Goal: Information Seeking & Learning: Find specific page/section

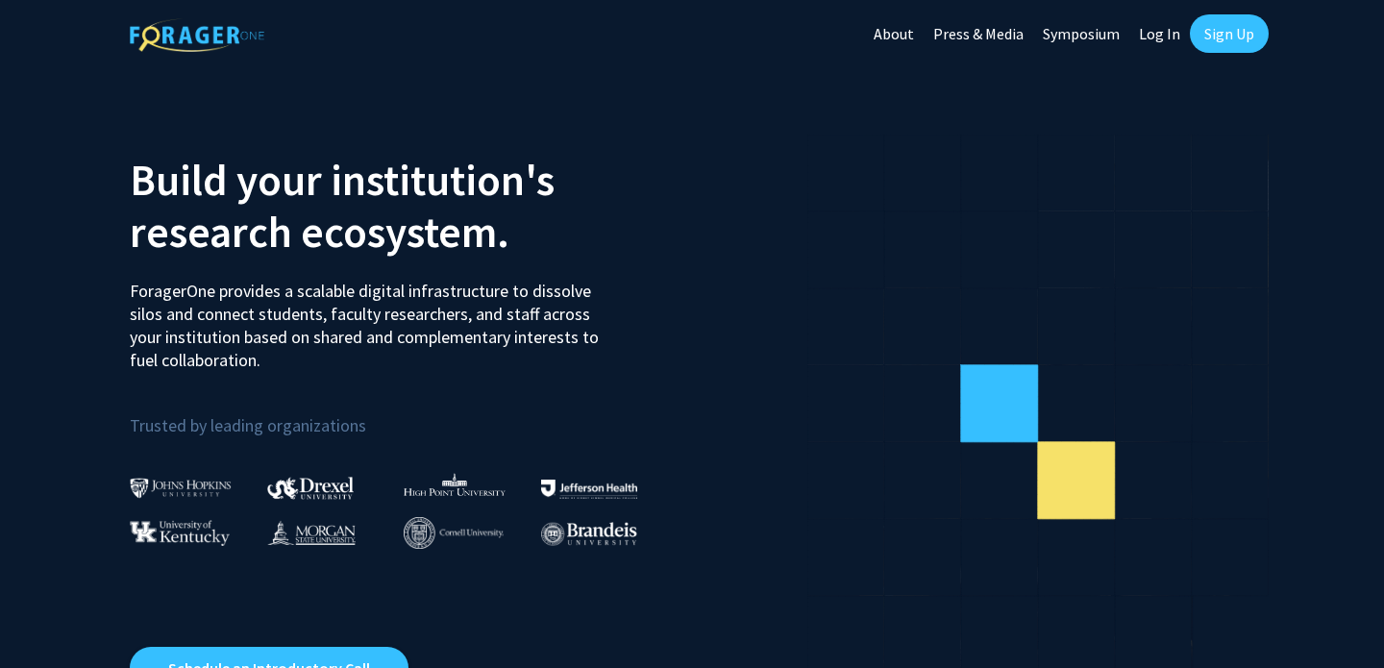
click at [1162, 45] on link "Log In" at bounding box center [1159, 33] width 61 height 67
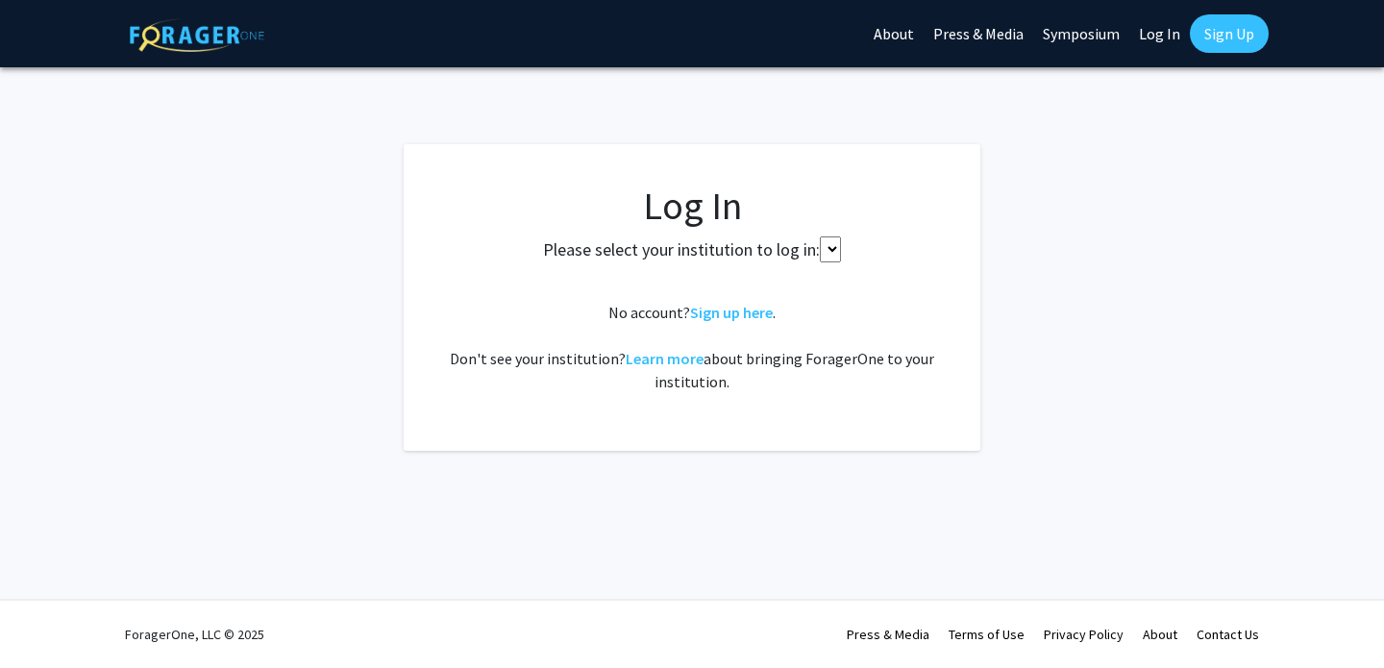
select select
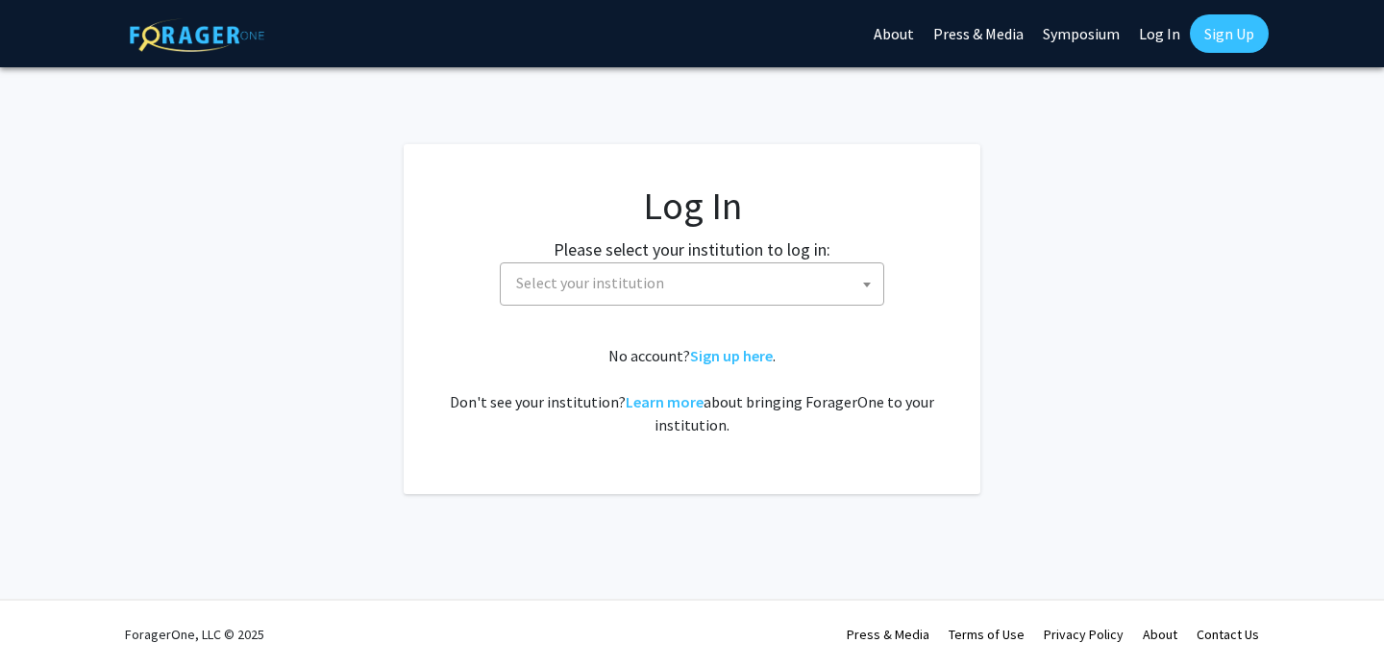
click at [692, 300] on span "Select your institution" at bounding box center [695, 282] width 375 height 39
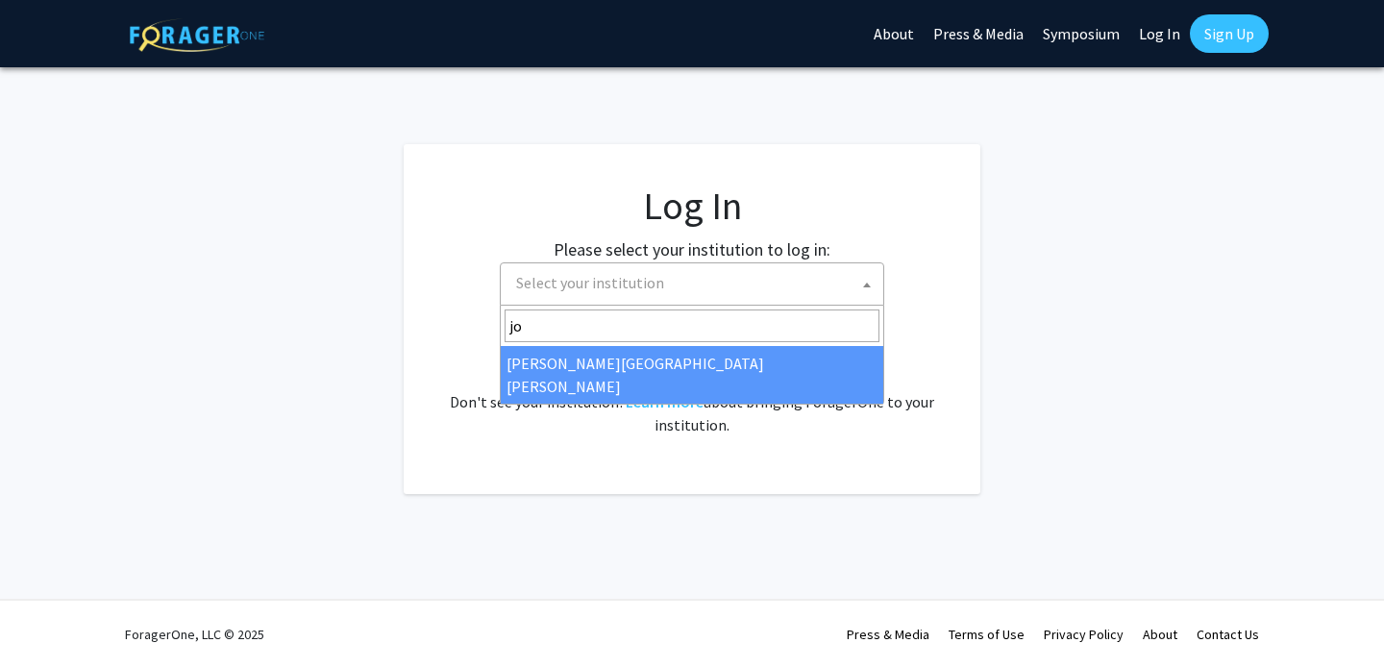
type input "jo"
select select "1"
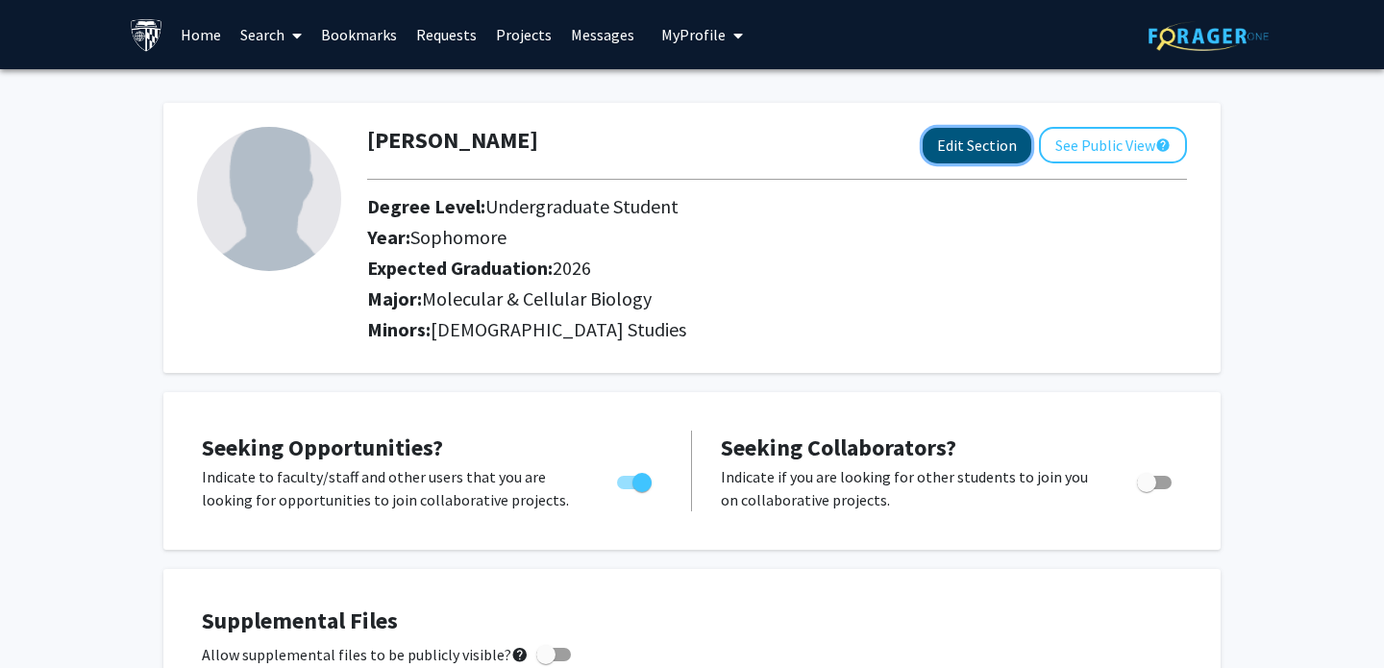
click at [999, 149] on button "Edit Section" at bounding box center [977, 146] width 109 height 36
select select "sophomore"
select select "2026"
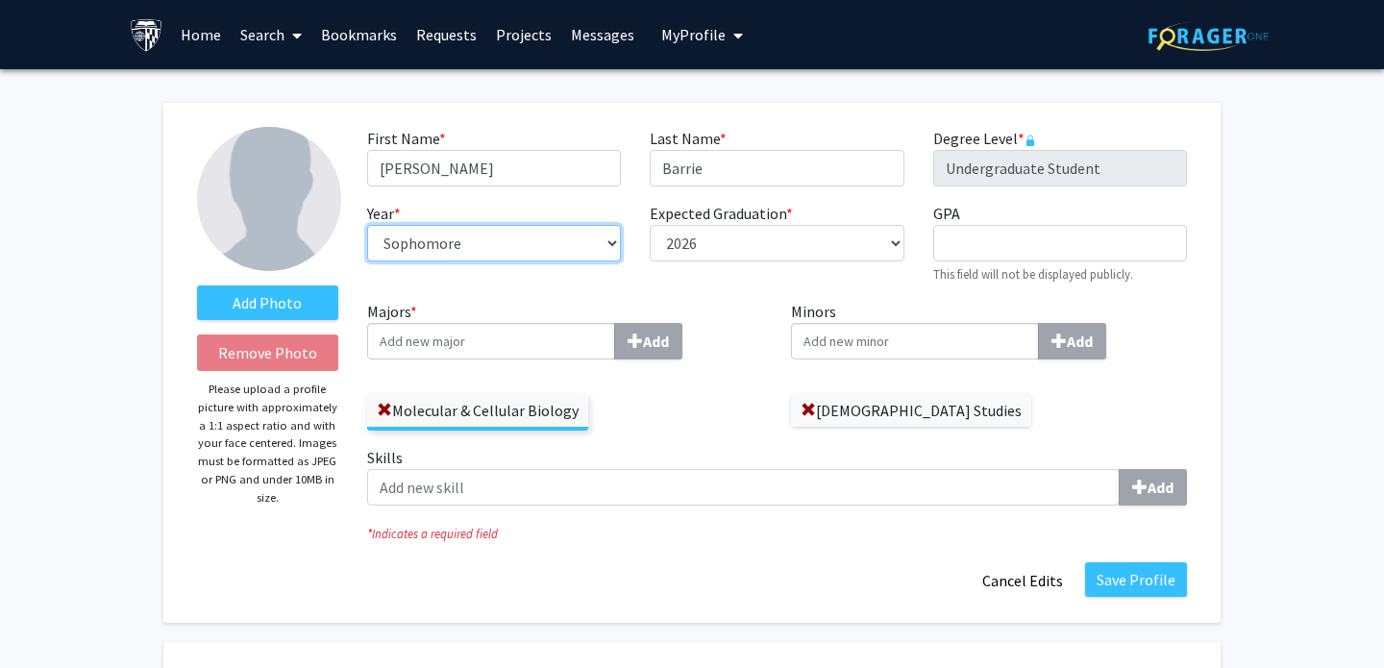
click at [508, 238] on select "--- First-year Sophomore Junior Senior Postbaccalaureate Certificate" at bounding box center [494, 243] width 254 height 37
select select "senior"
click at [367, 225] on select "--- First-year Sophomore Junior Senior Postbaccalaureate Certificate" at bounding box center [494, 243] width 254 height 37
click at [547, 346] on input "Majors * Add" at bounding box center [491, 341] width 248 height 37
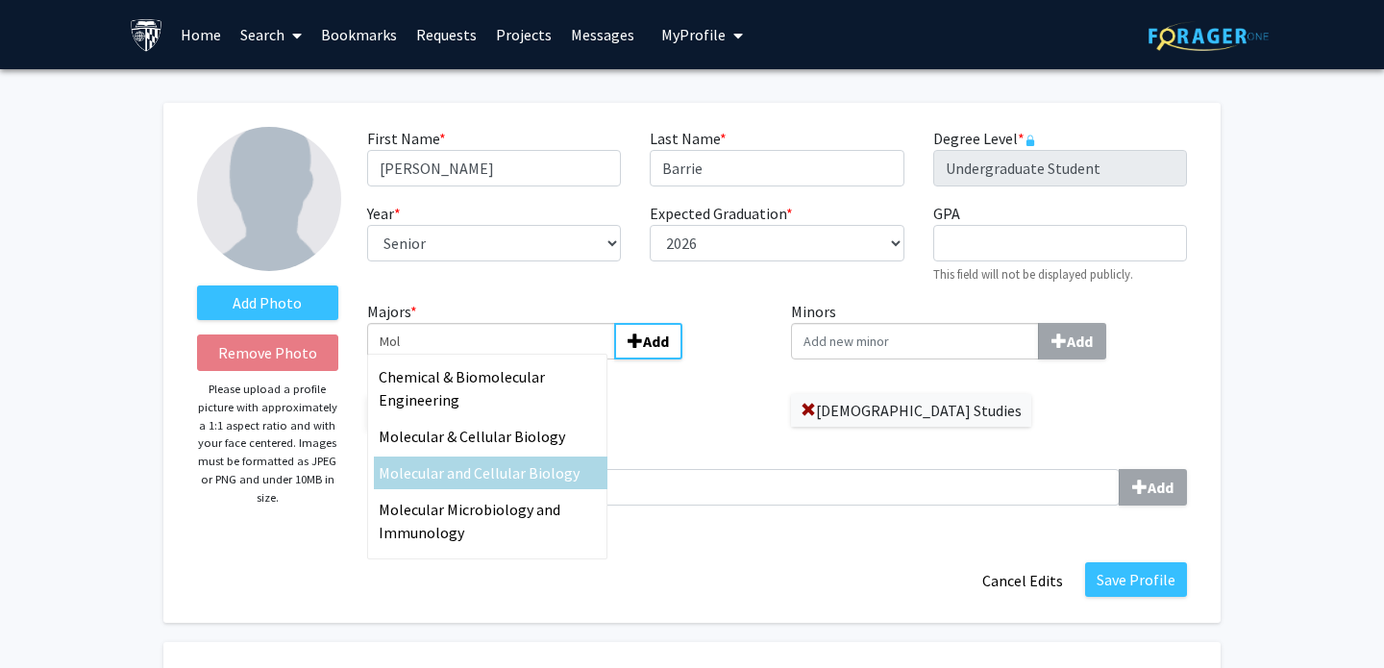
type input "Mol"
click at [575, 466] on div "Mol ecular and Cellular Biology" at bounding box center [491, 472] width 224 height 23
click at [575, 359] on input "Mol" at bounding box center [491, 341] width 248 height 37
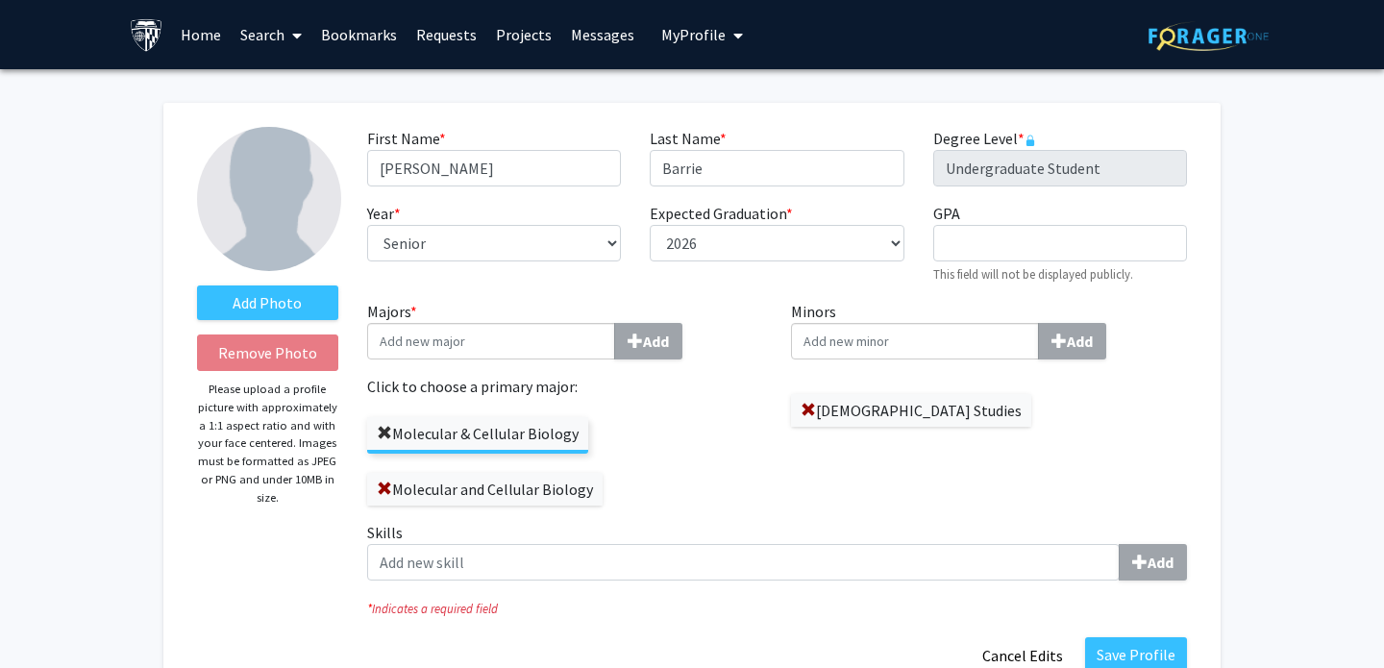
click at [377, 428] on span at bounding box center [384, 433] width 15 height 15
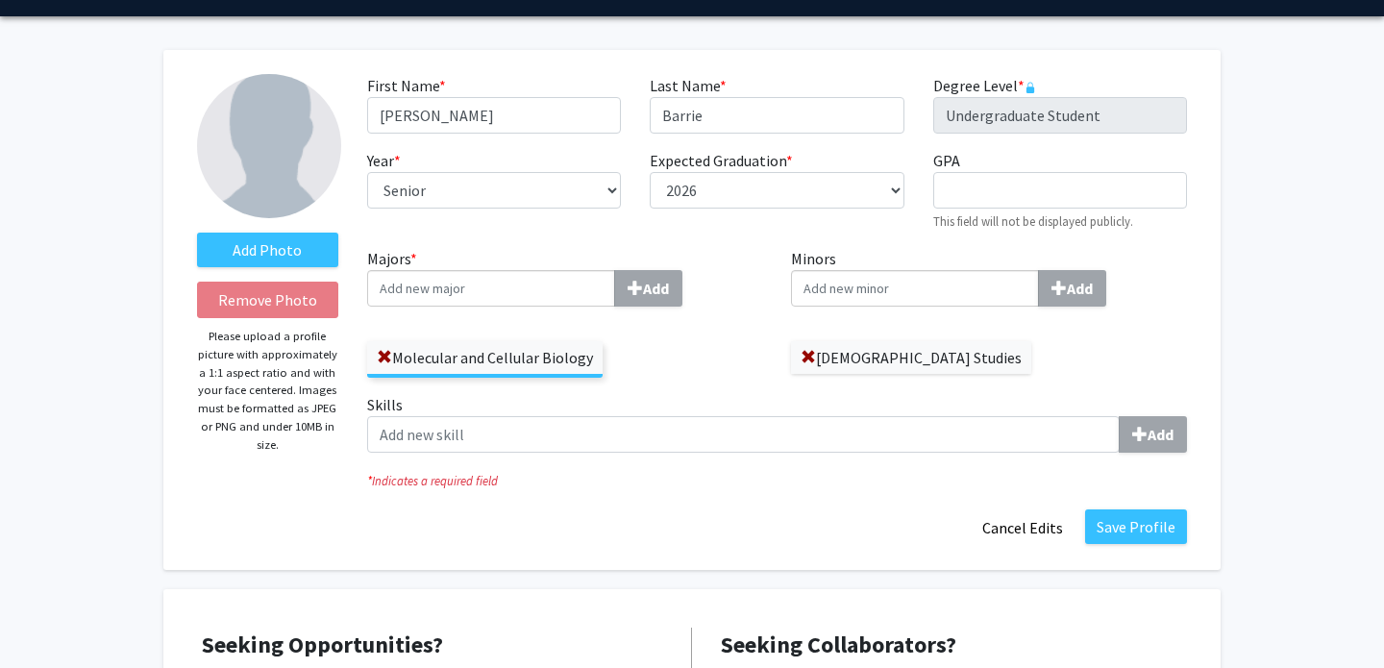
scroll to position [58, 0]
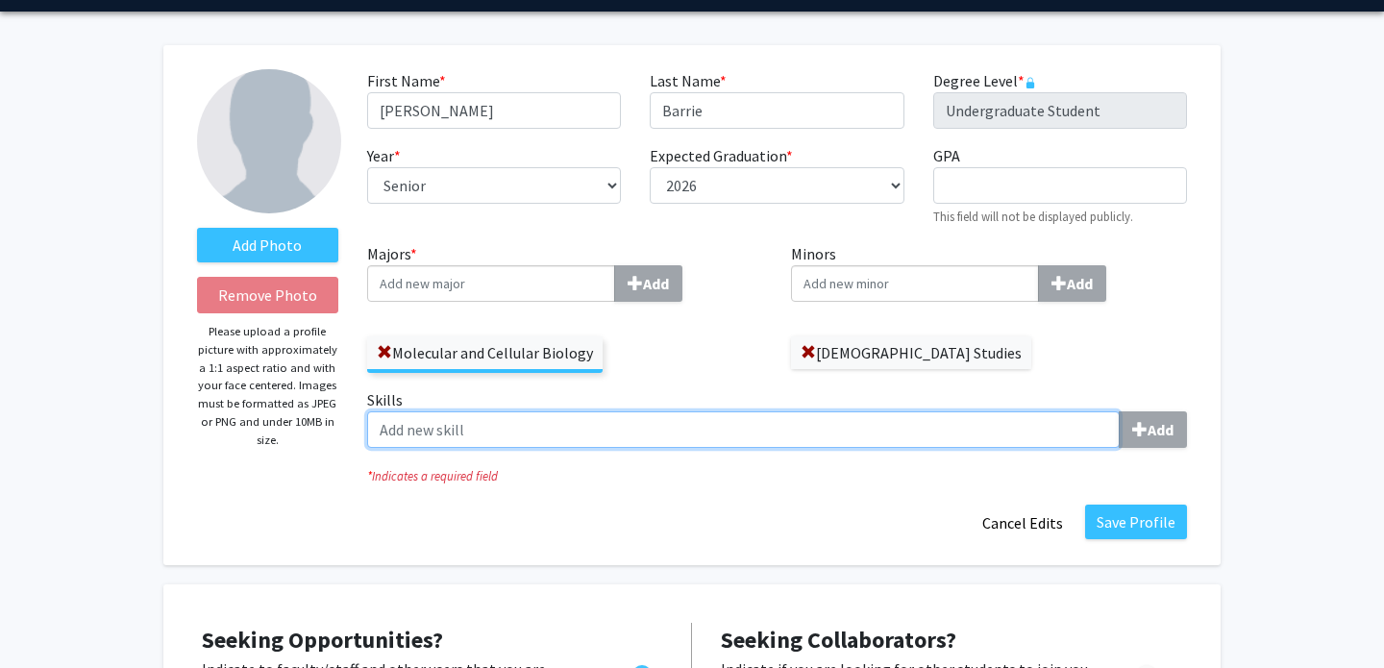
click at [714, 443] on input "Skills Add" at bounding box center [743, 429] width 753 height 37
click at [978, 428] on input "Skills Add" at bounding box center [743, 429] width 753 height 37
type input "n"
type input "Cloning"
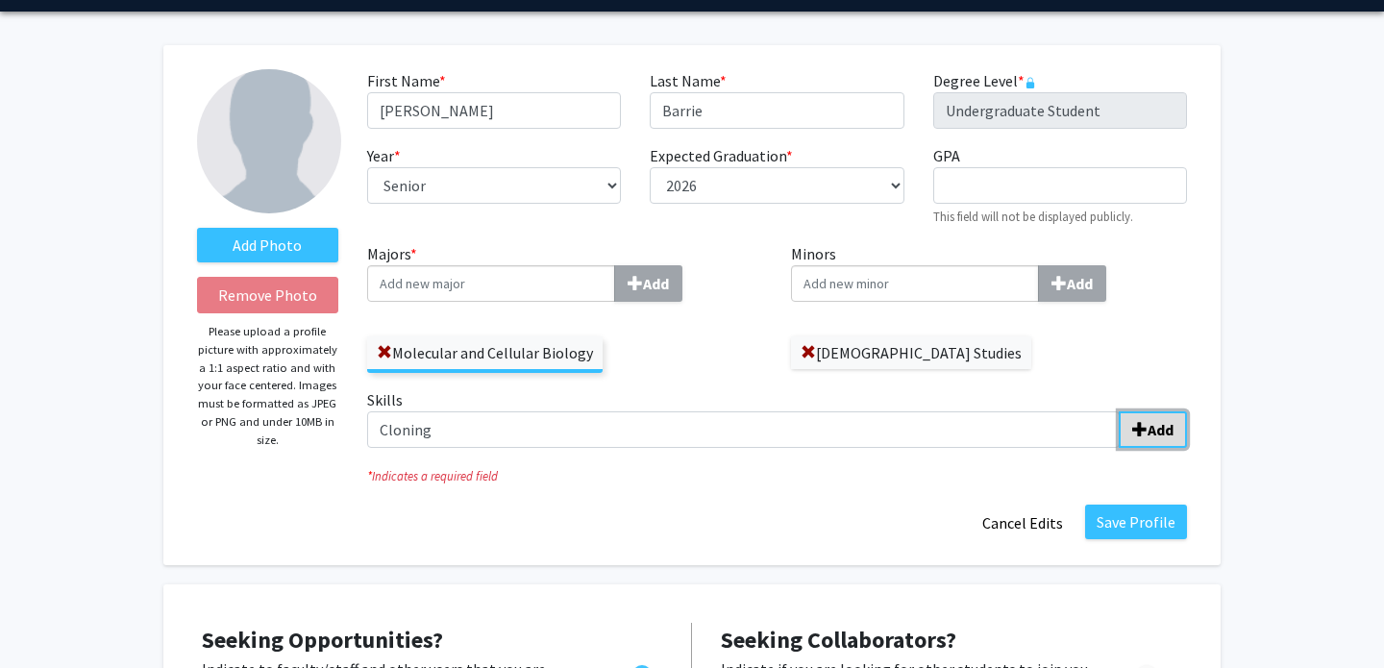
click at [1157, 438] on b "Add" at bounding box center [1161, 429] width 26 height 19
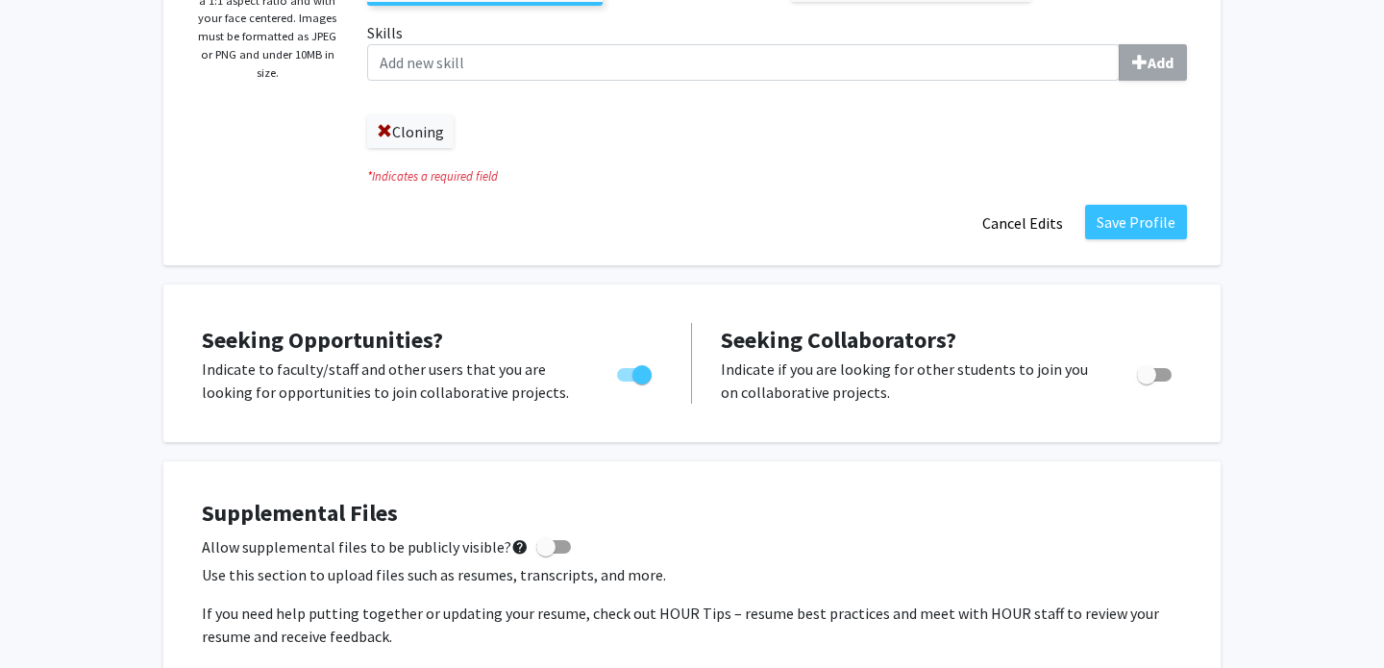
scroll to position [455, 0]
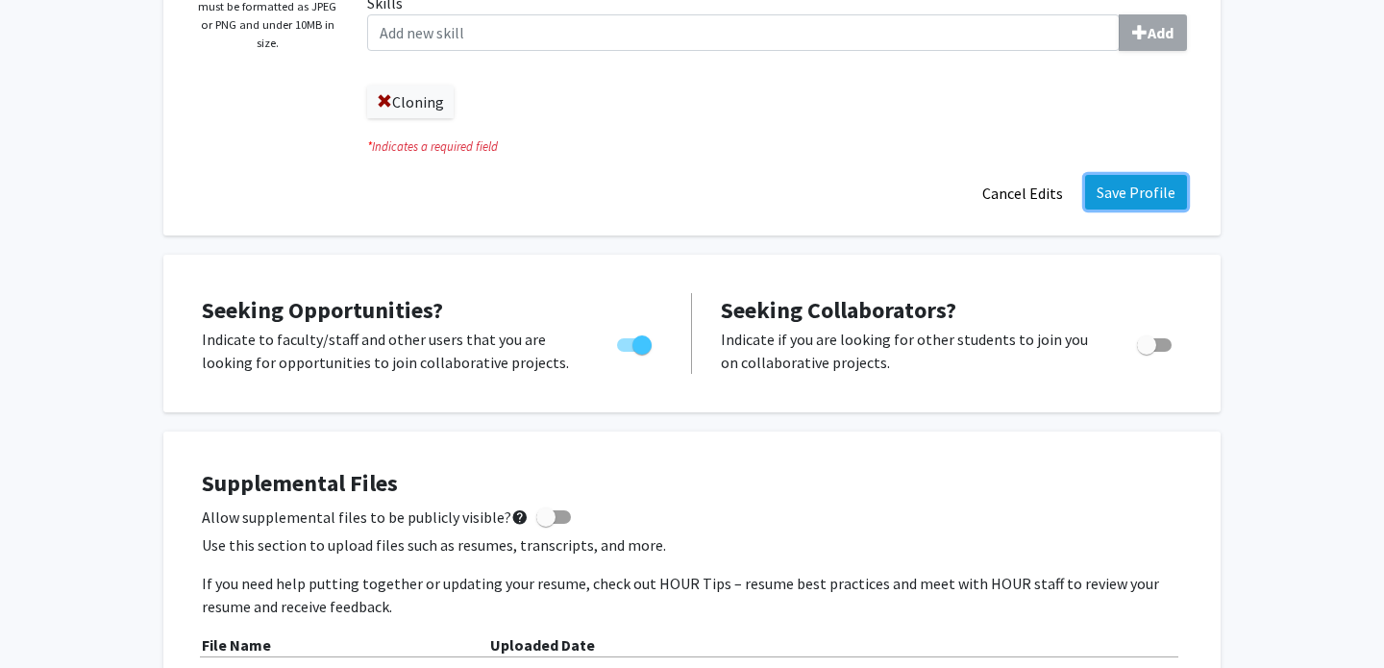
click at [1127, 186] on button "Save Profile" at bounding box center [1136, 192] width 102 height 35
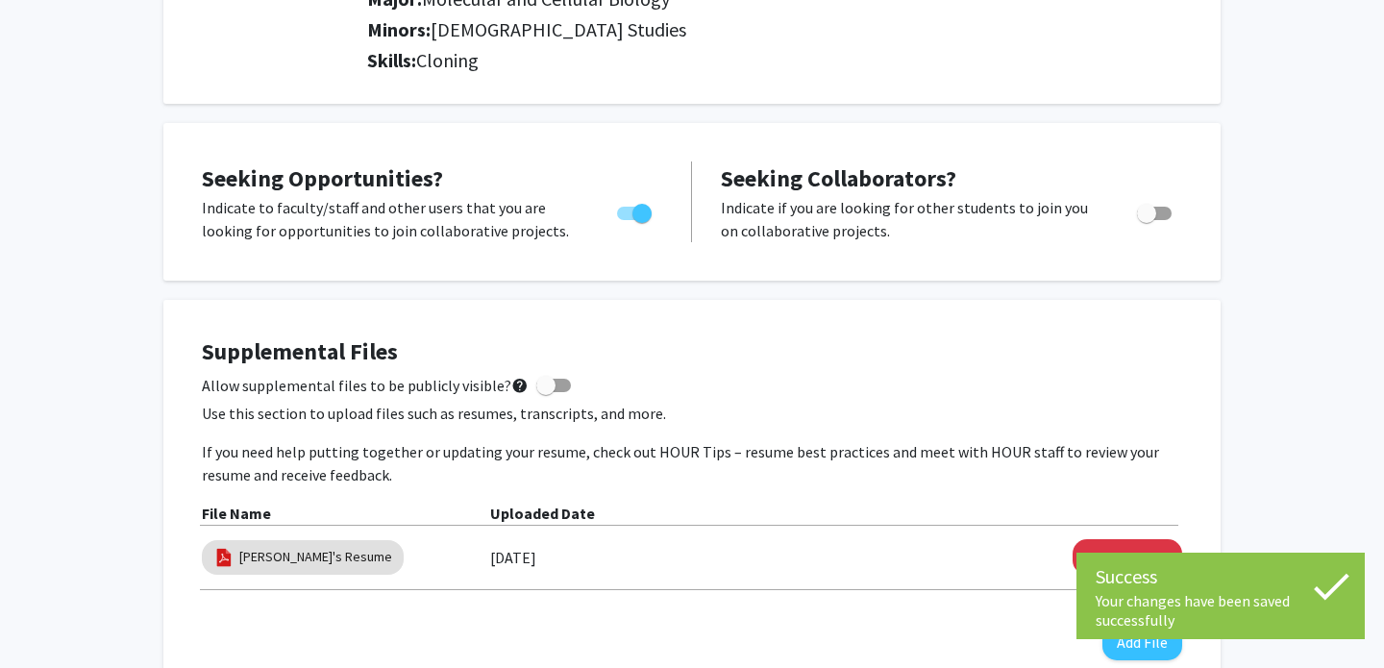
scroll to position [0, 0]
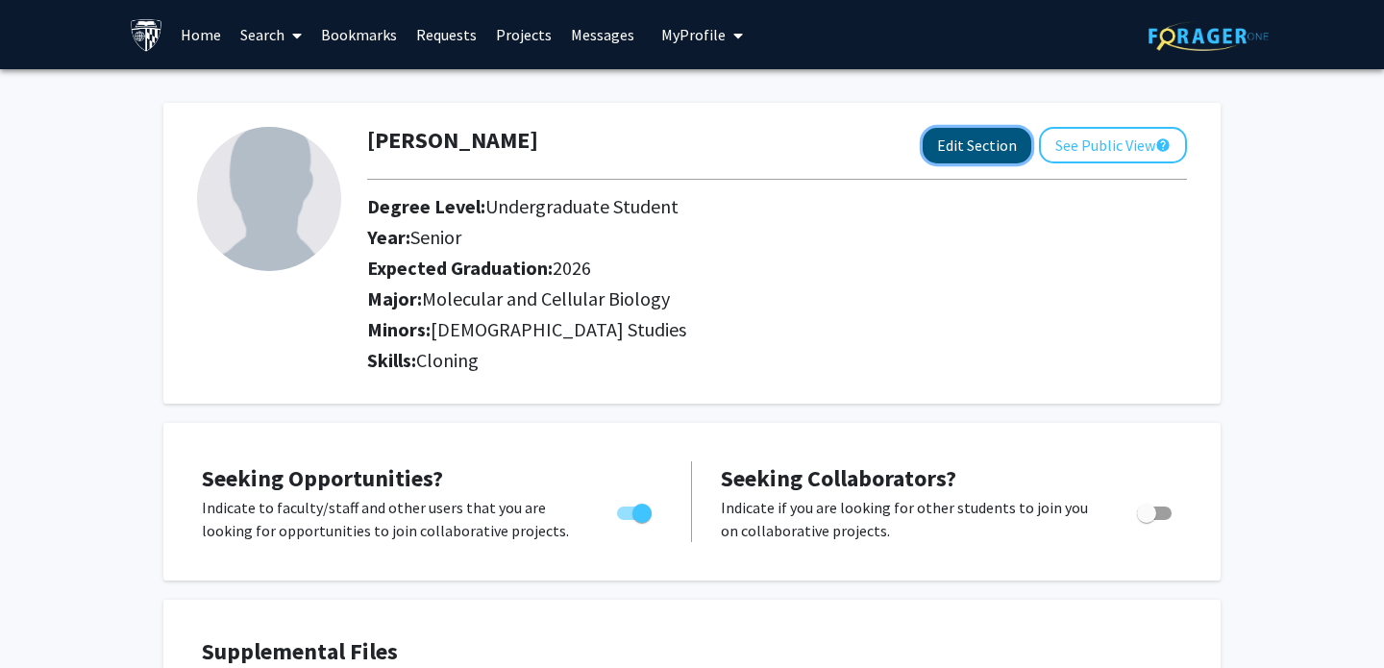
click at [965, 157] on button "Edit Section" at bounding box center [977, 146] width 109 height 36
select select "senior"
select select "2026"
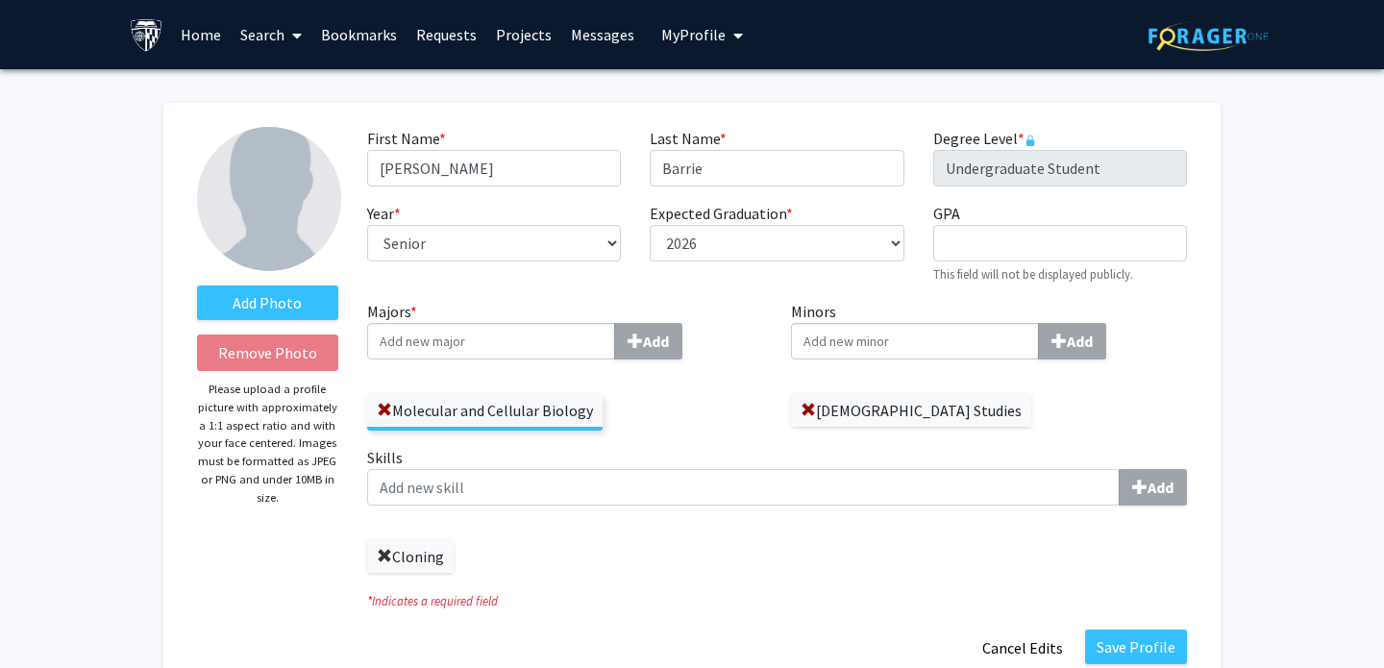
click at [389, 556] on span at bounding box center [384, 556] width 15 height 15
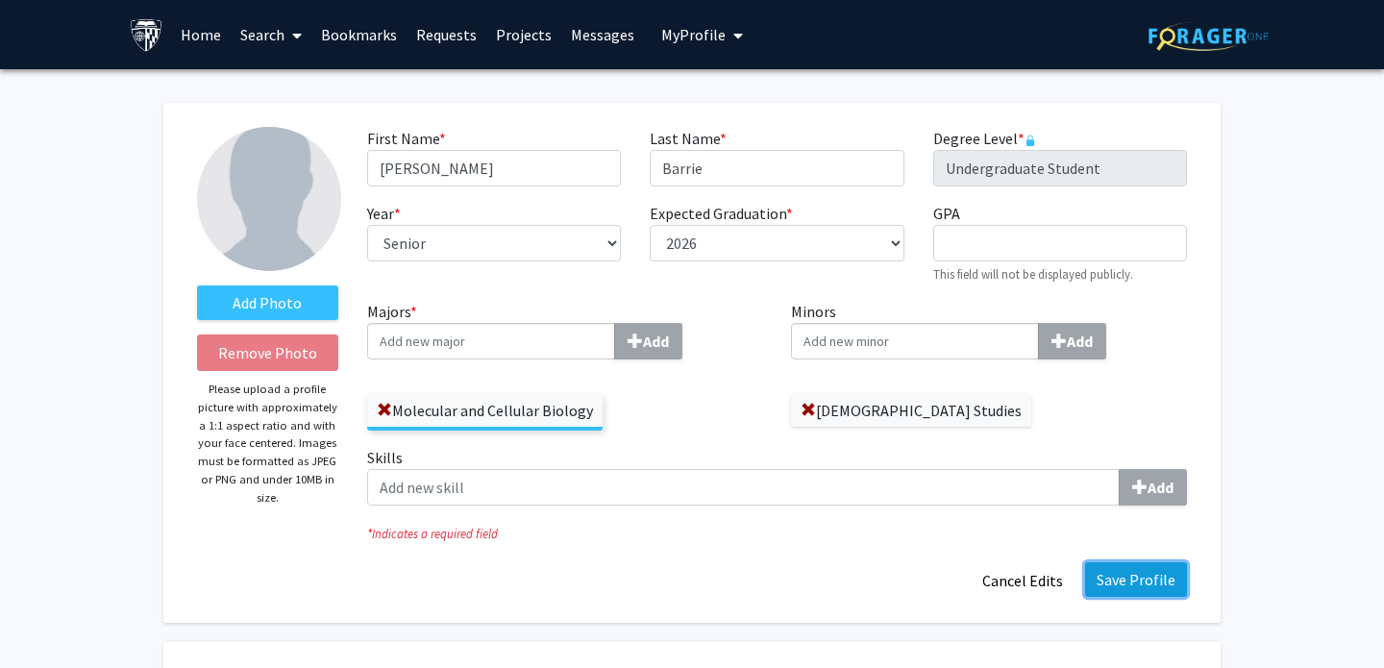
click at [1113, 569] on button "Save Profile" at bounding box center [1136, 579] width 102 height 35
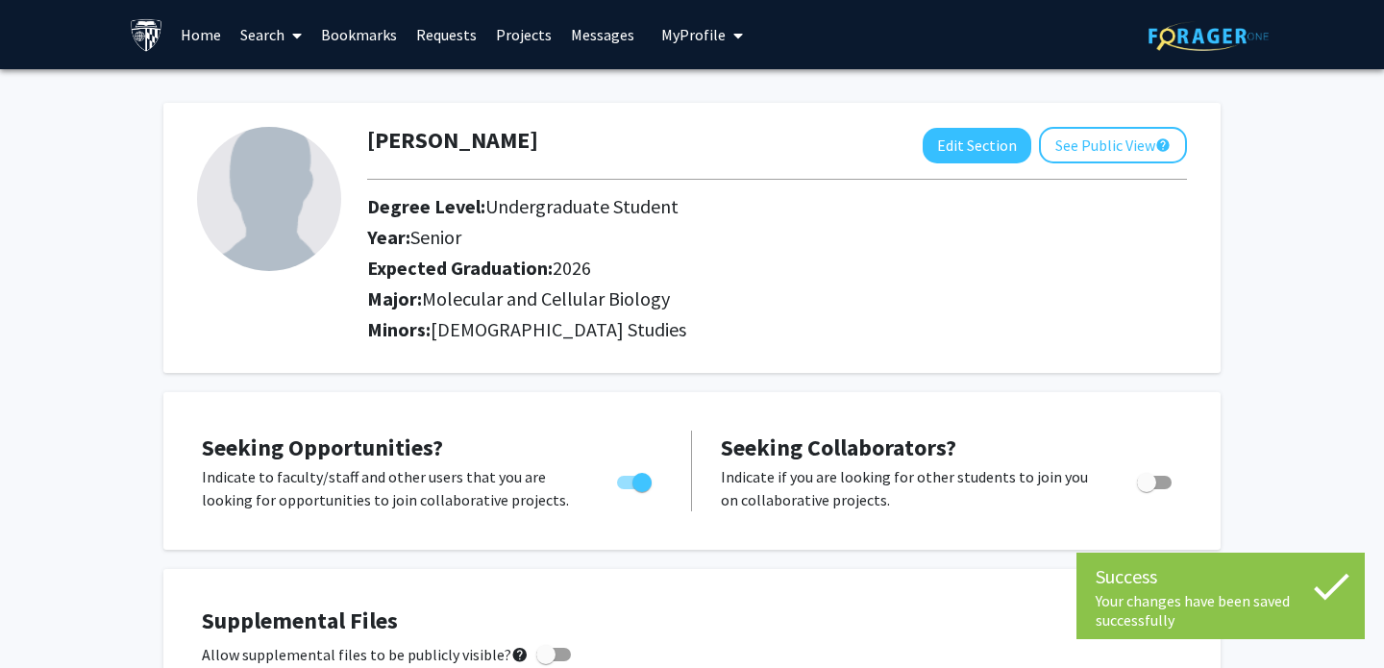
click at [243, 37] on link "Search" at bounding box center [271, 34] width 81 height 67
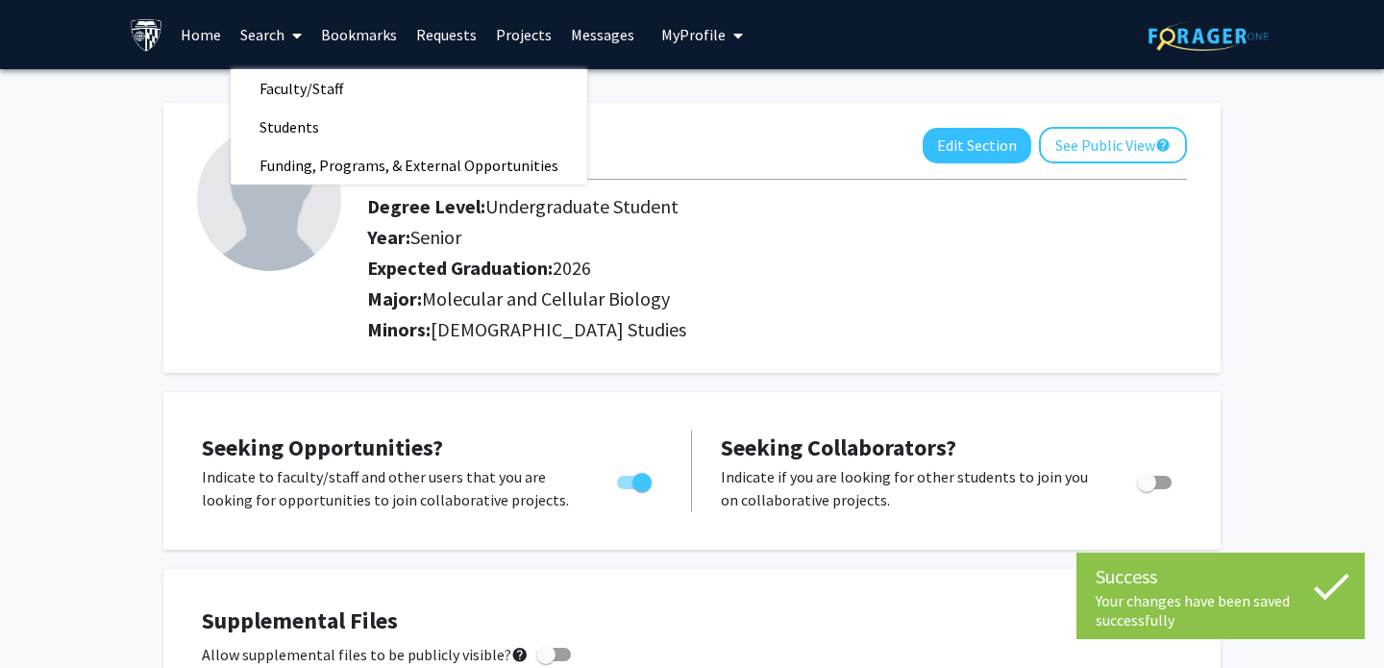
click at [201, 35] on link "Home" at bounding box center [201, 34] width 60 height 67
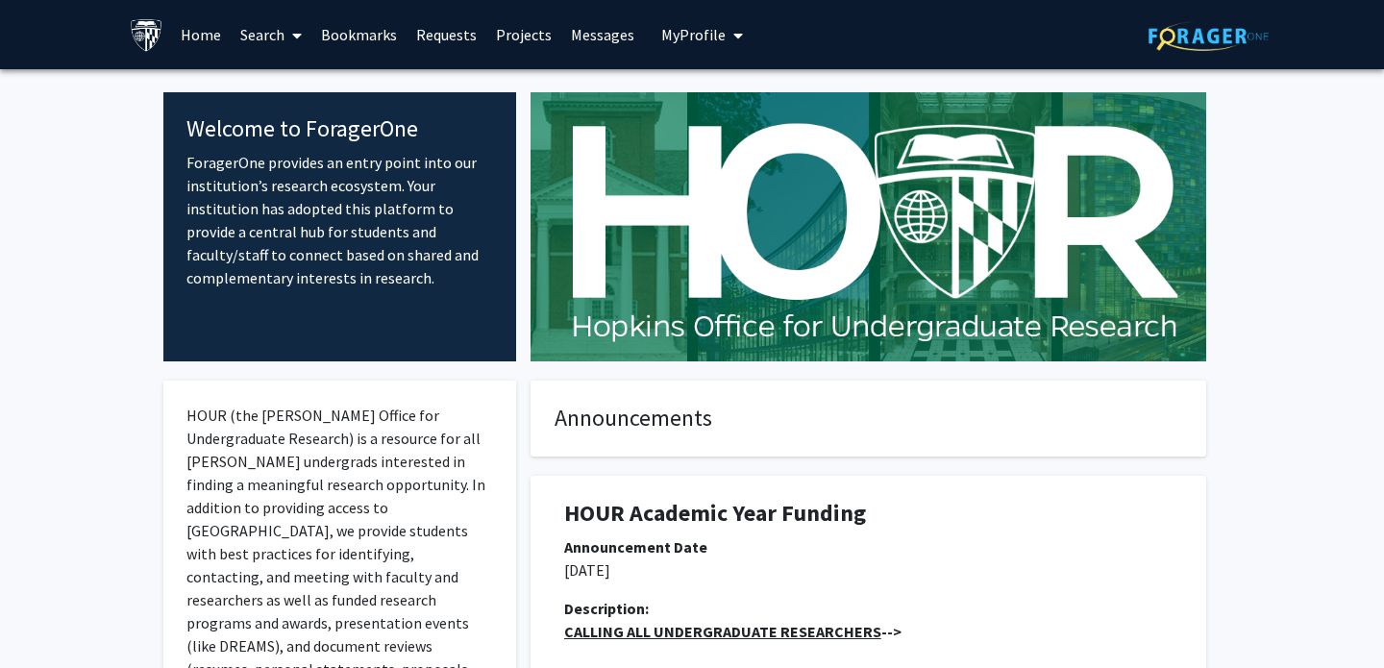
click at [274, 42] on link "Search" at bounding box center [271, 34] width 81 height 67
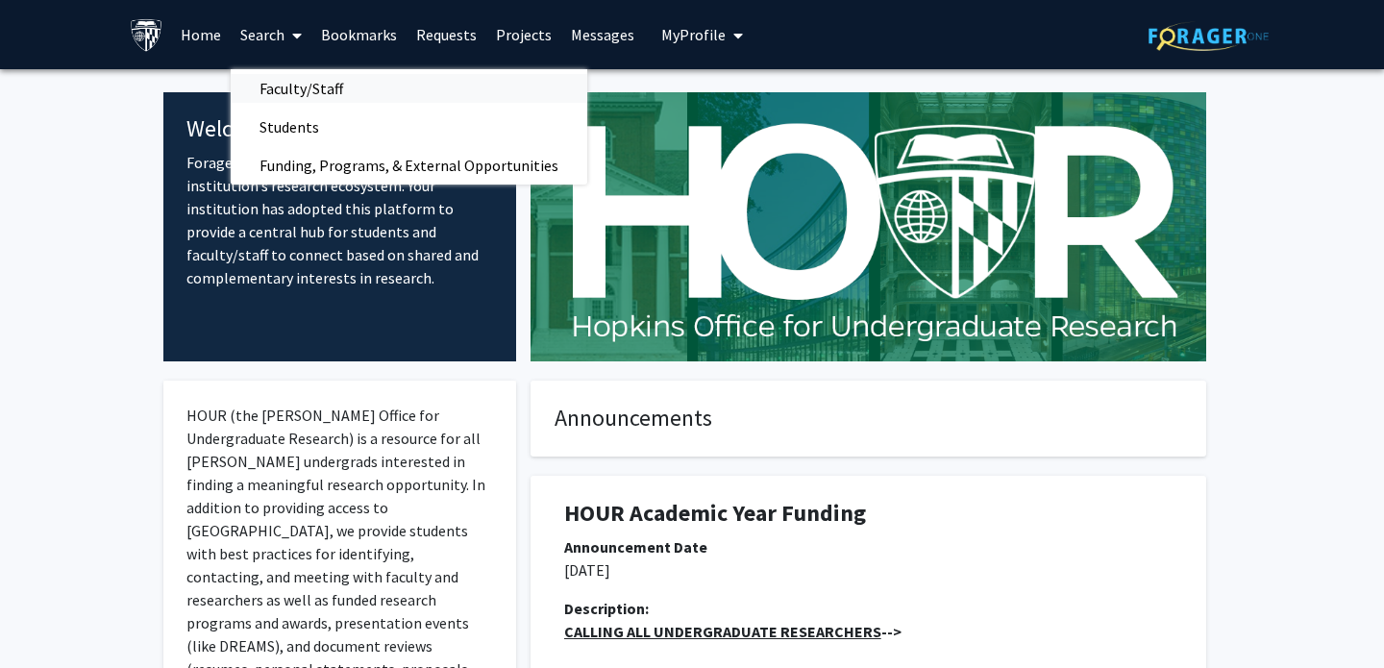
click at [284, 99] on span "Faculty/Staff" at bounding box center [301, 88] width 141 height 38
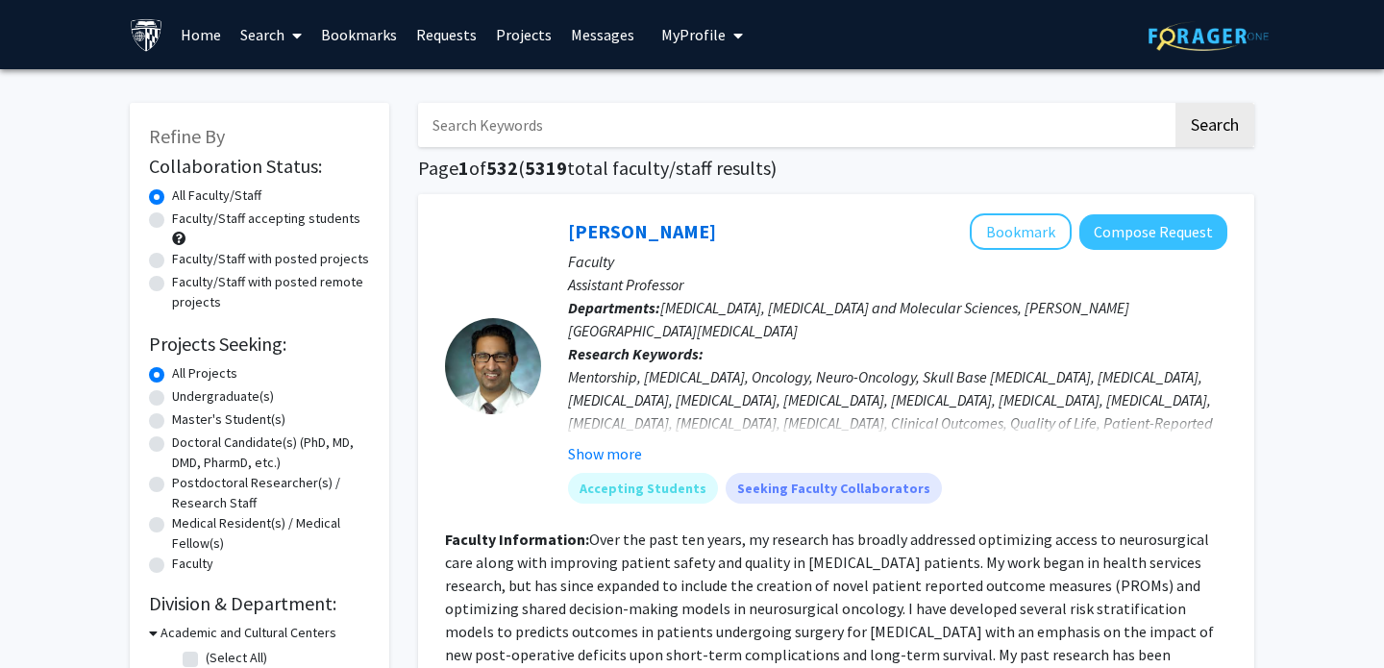
click at [210, 215] on label "Faculty/Staff accepting students" at bounding box center [266, 219] width 188 height 20
click at [185, 215] on input "Faculty/Staff accepting students" at bounding box center [178, 215] width 12 height 12
radio input "true"
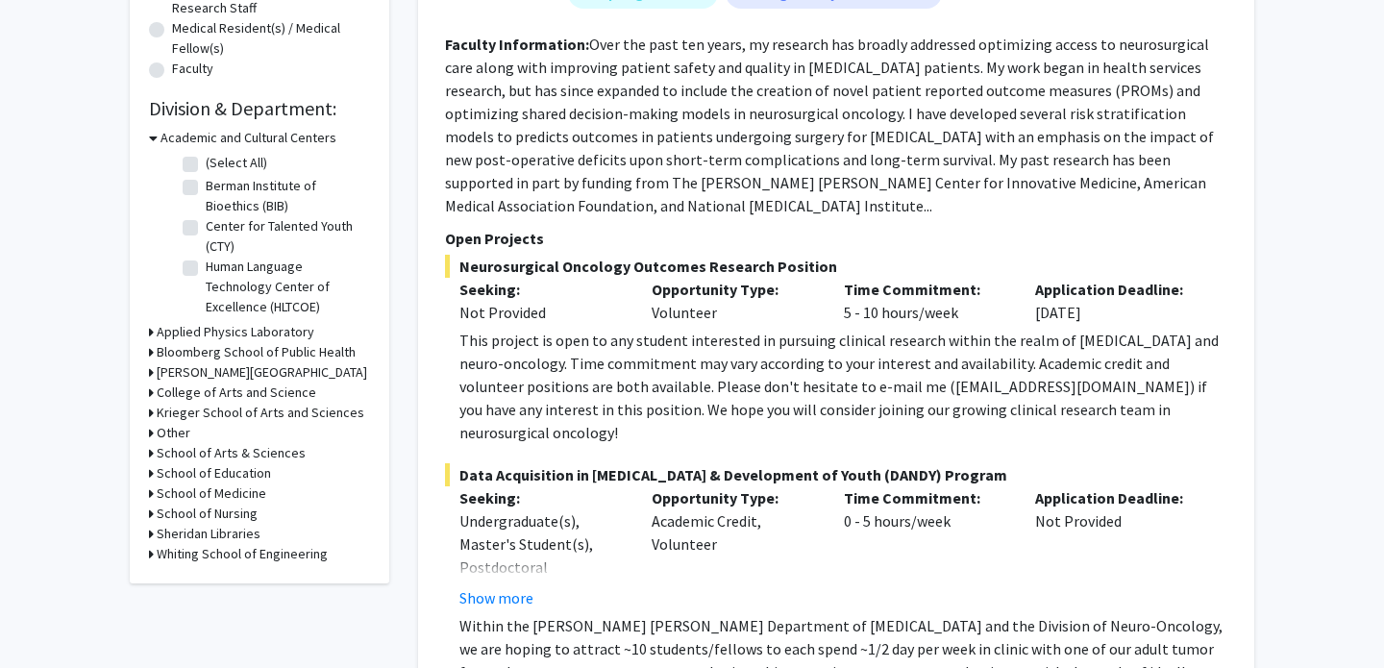
scroll to position [506, 0]
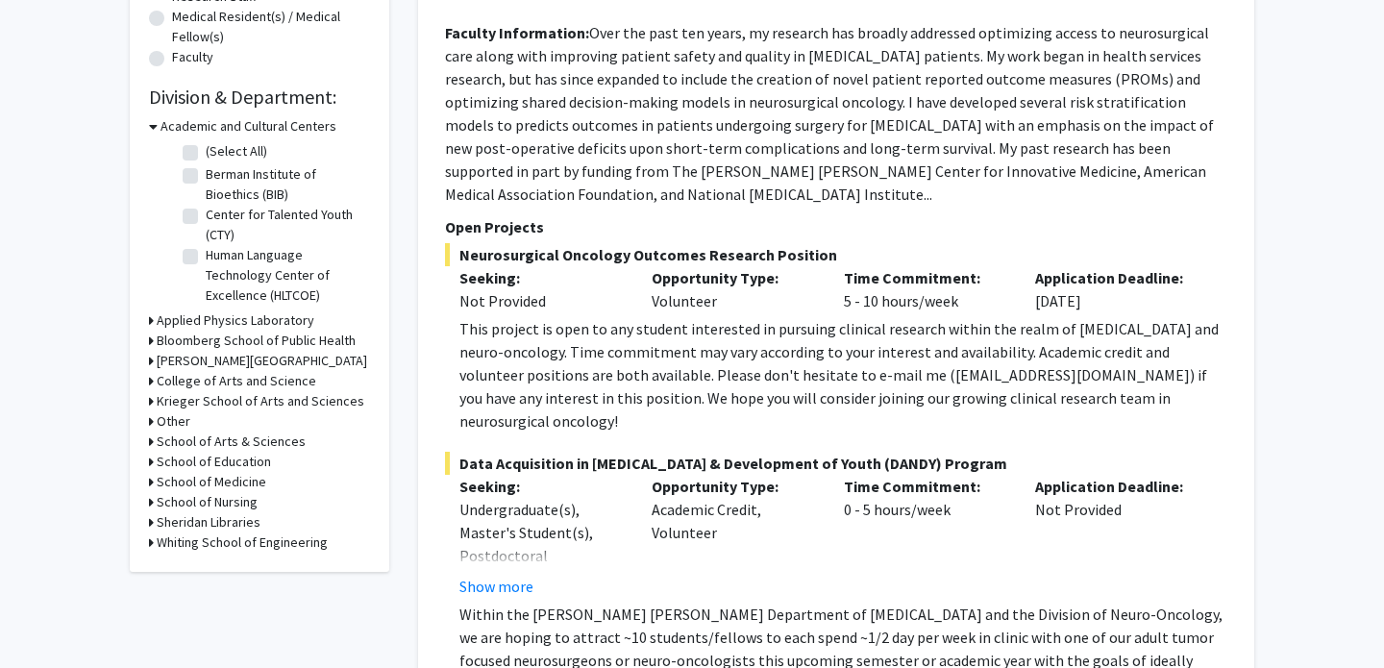
click at [194, 400] on h3 "Krieger School of Arts and Sciences" at bounding box center [261, 401] width 208 height 20
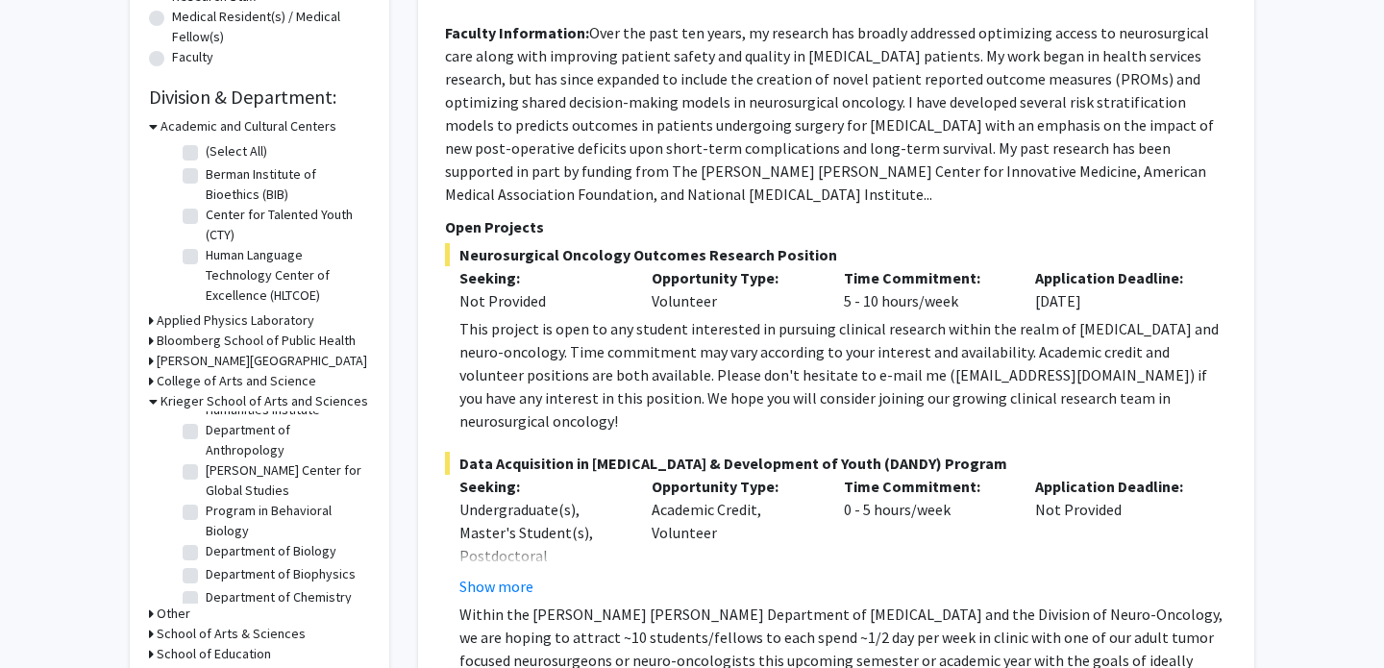
scroll to position [132, 0]
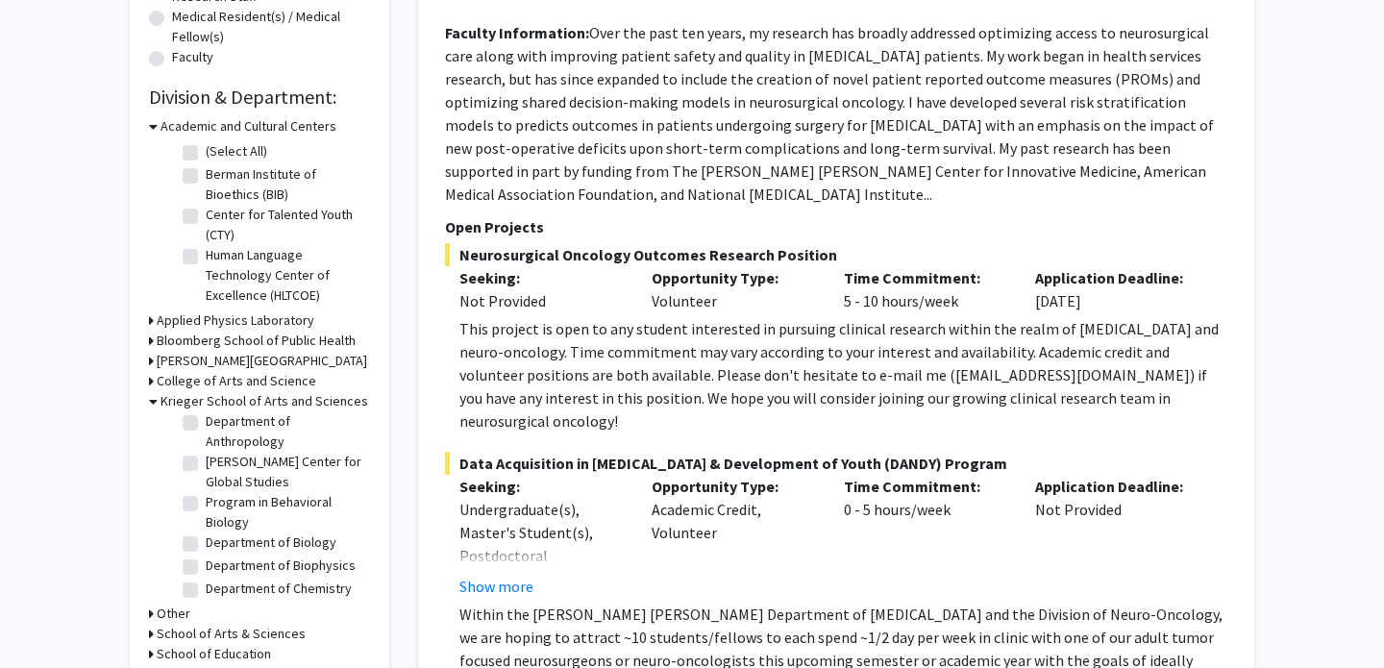
click at [206, 541] on label "Department of Biology" at bounding box center [271, 542] width 131 height 20
click at [206, 541] on input "Department of Biology" at bounding box center [212, 538] width 12 height 12
checkbox input "true"
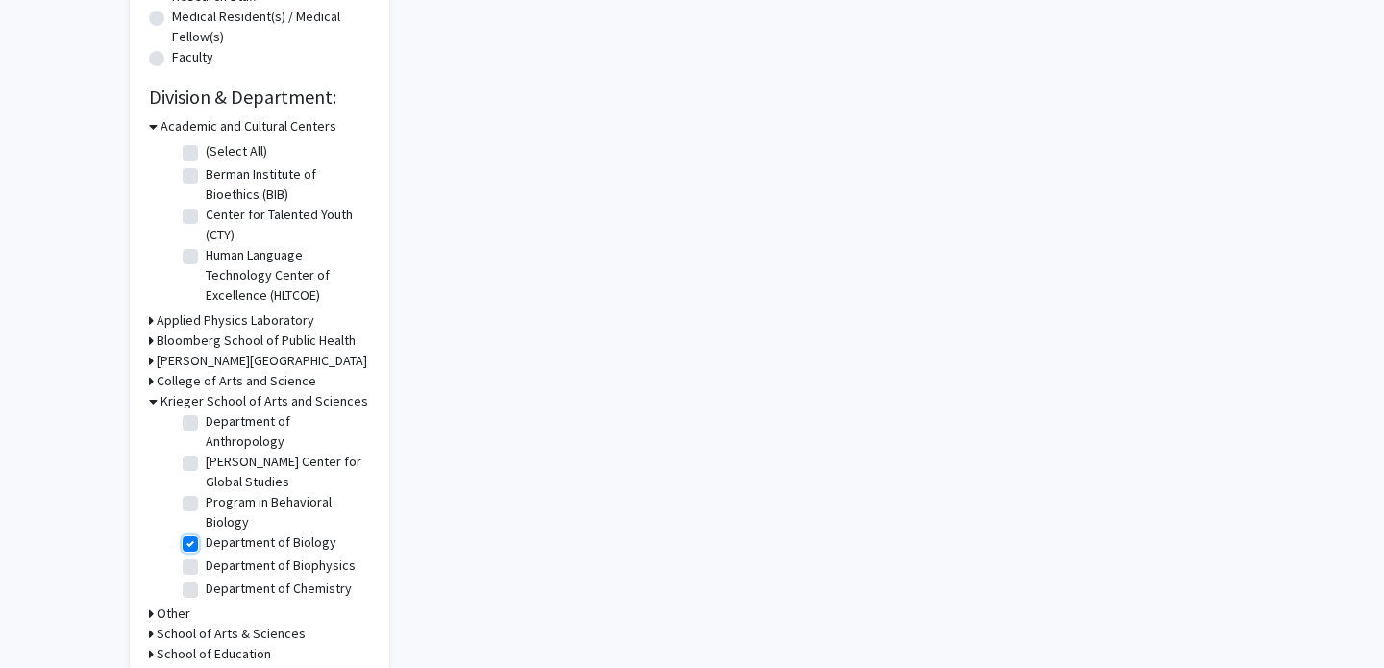
checkbox input "true"
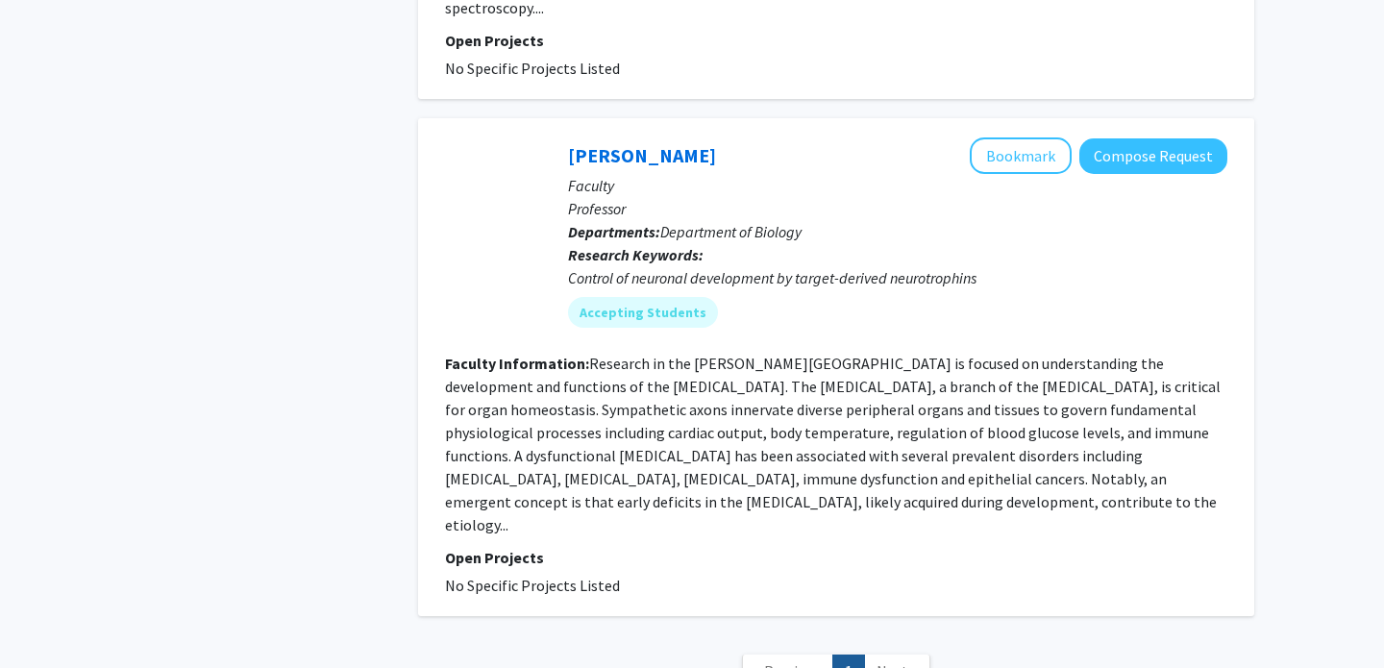
scroll to position [4929, 0]
